Goal: Task Accomplishment & Management: Manage account settings

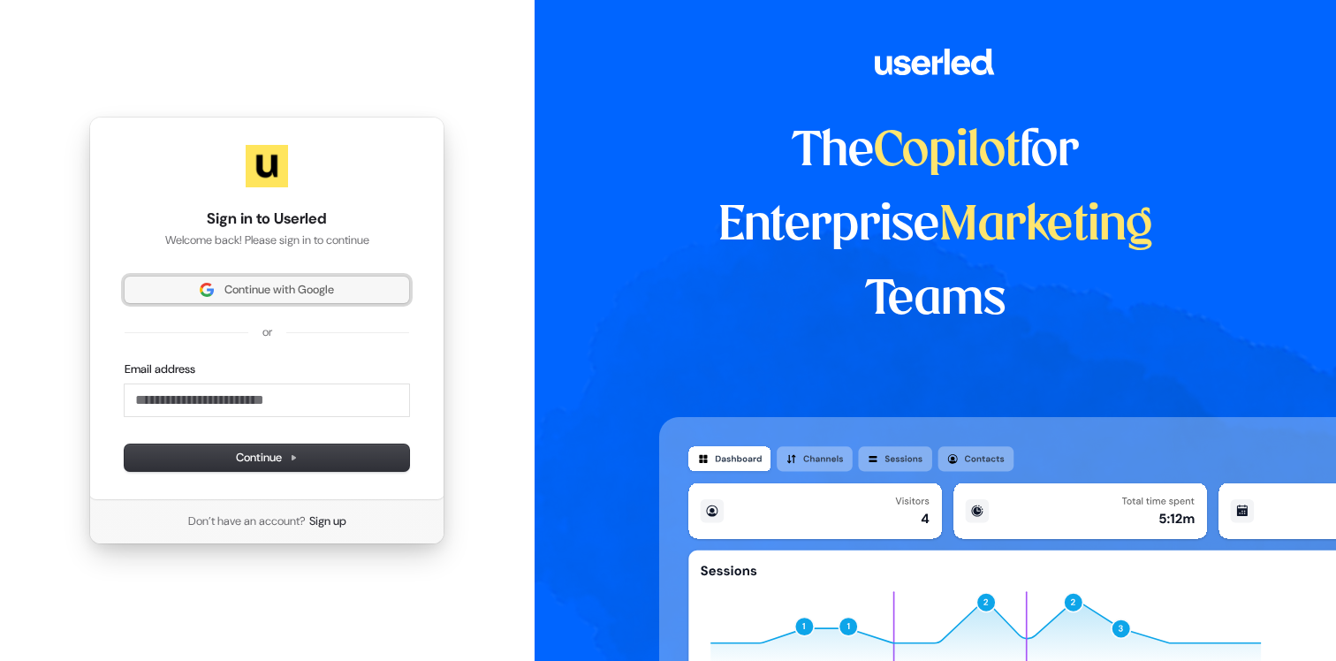
click at [299, 298] on button "Continue with Google" at bounding box center [267, 289] width 284 height 26
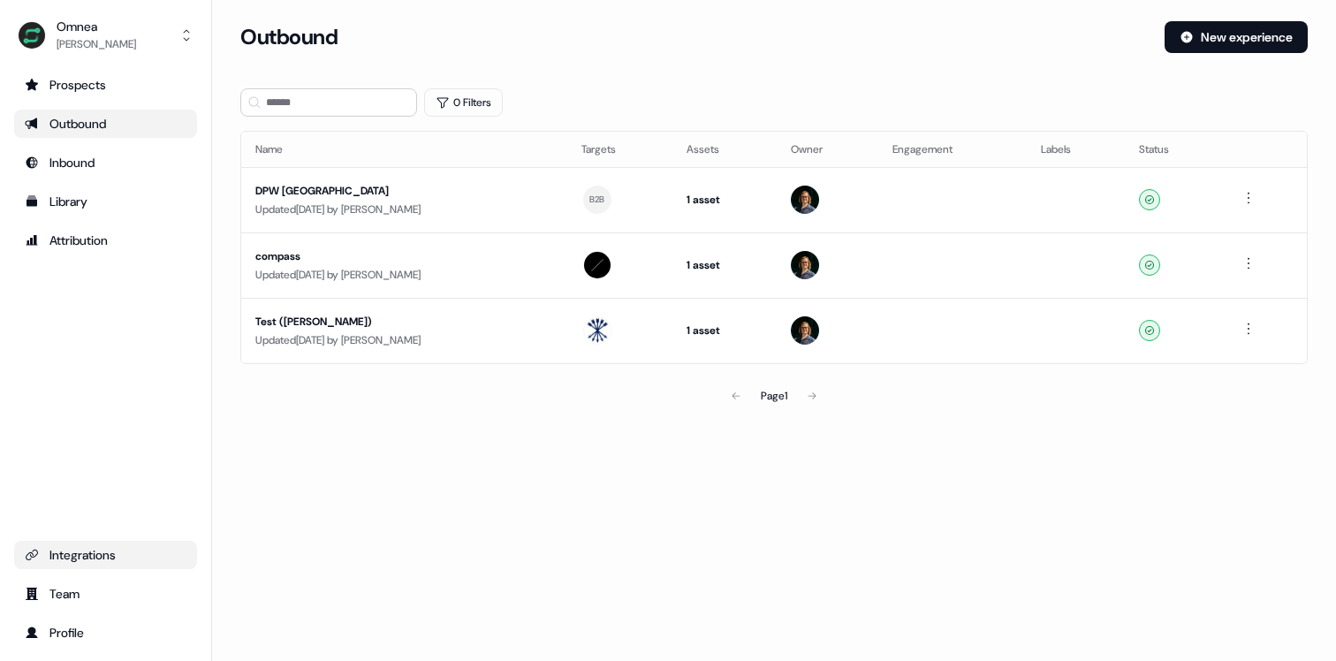
click at [88, 550] on div "Integrations" at bounding box center [106, 555] width 162 height 18
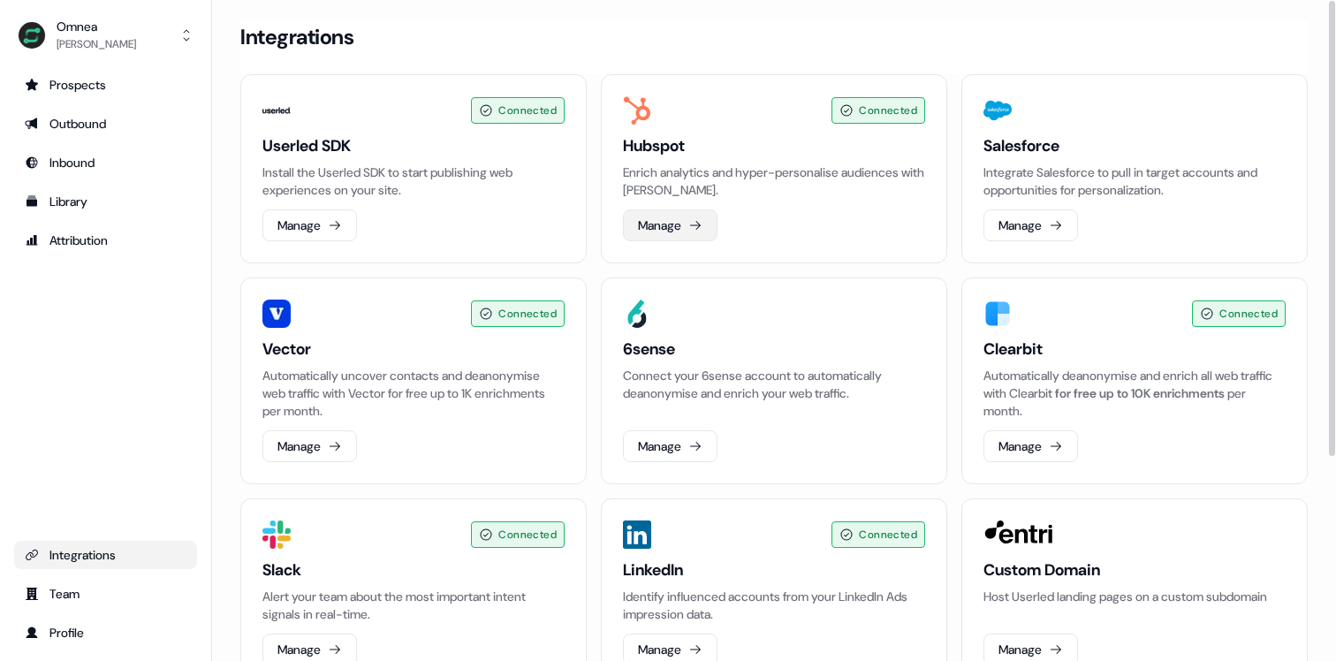
click at [712, 230] on button "Manage" at bounding box center [670, 225] width 95 height 32
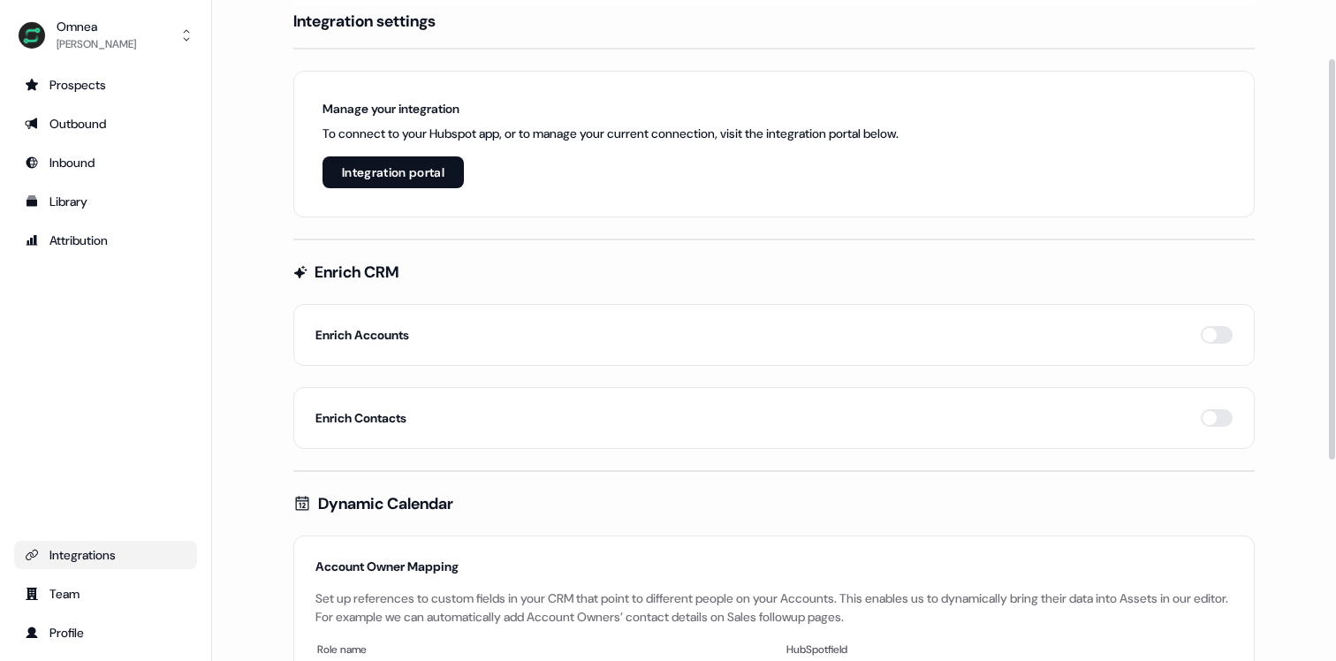
scroll to position [96, 0]
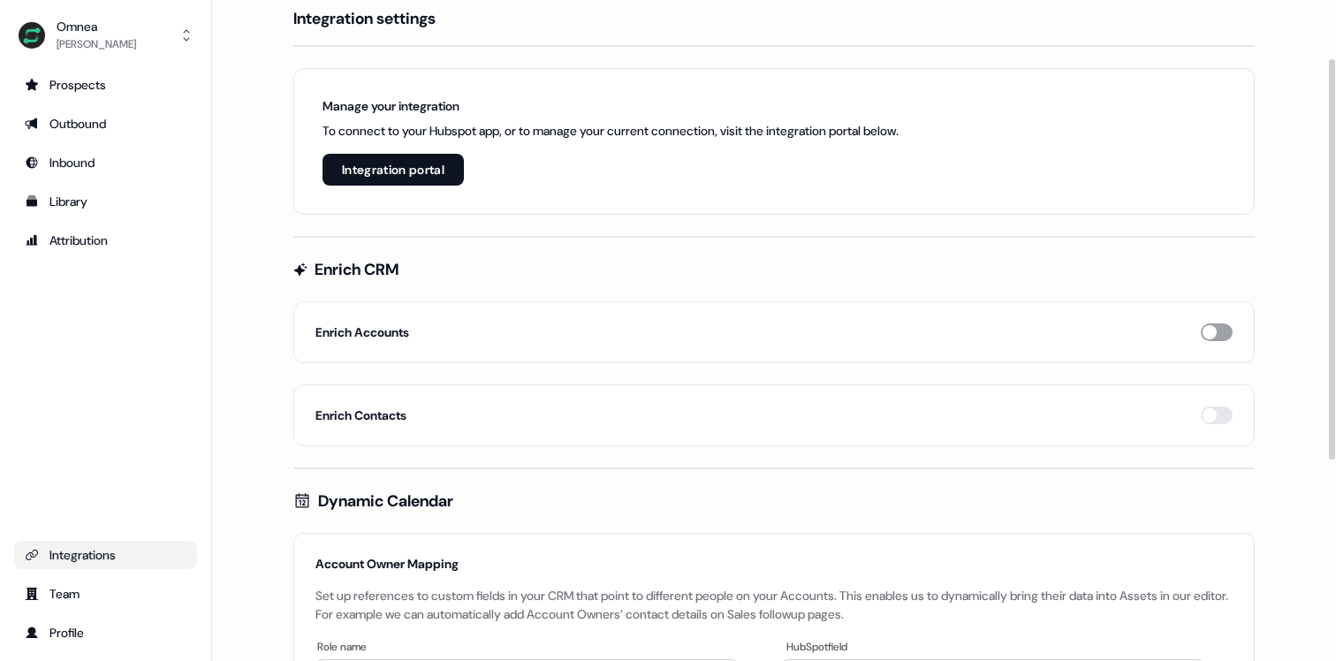
click at [1213, 332] on button "button" at bounding box center [1216, 332] width 32 height 18
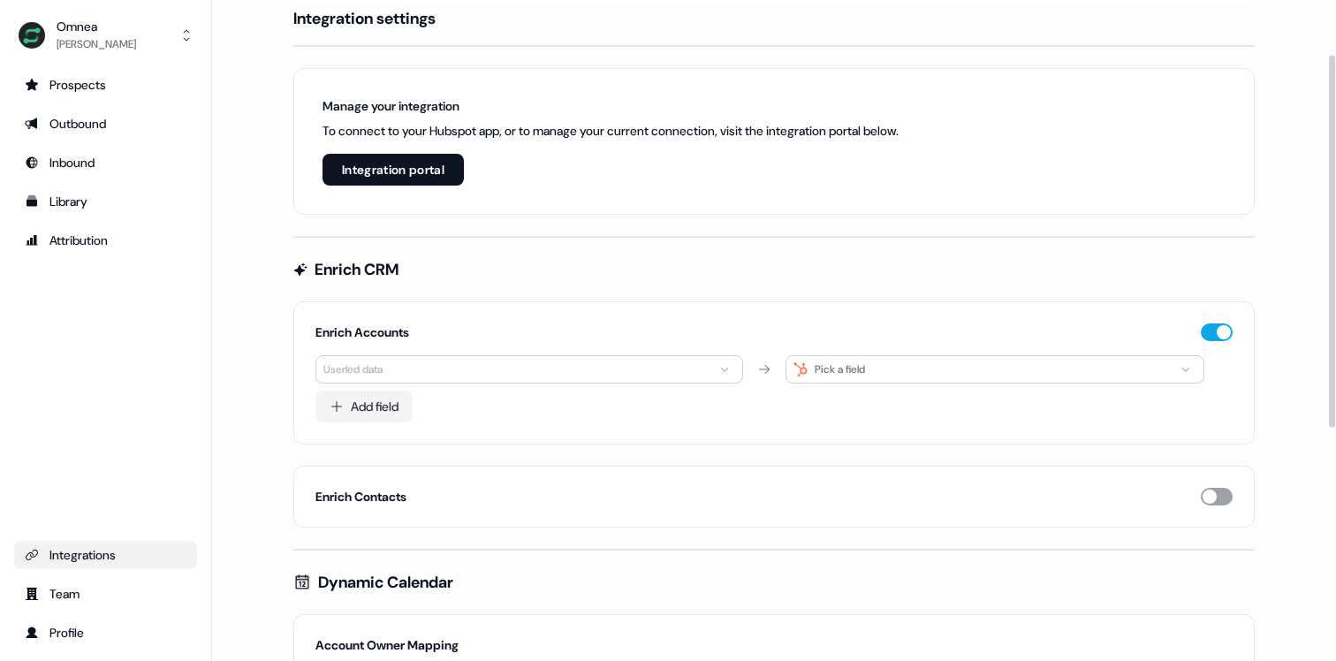
click at [1216, 490] on button "button" at bounding box center [1216, 497] width 32 height 18
click at [1216, 491] on button "button" at bounding box center [1216, 497] width 32 height 18
click at [1211, 332] on button "button" at bounding box center [1216, 332] width 32 height 18
